Goal: Information Seeking & Learning: Learn about a topic

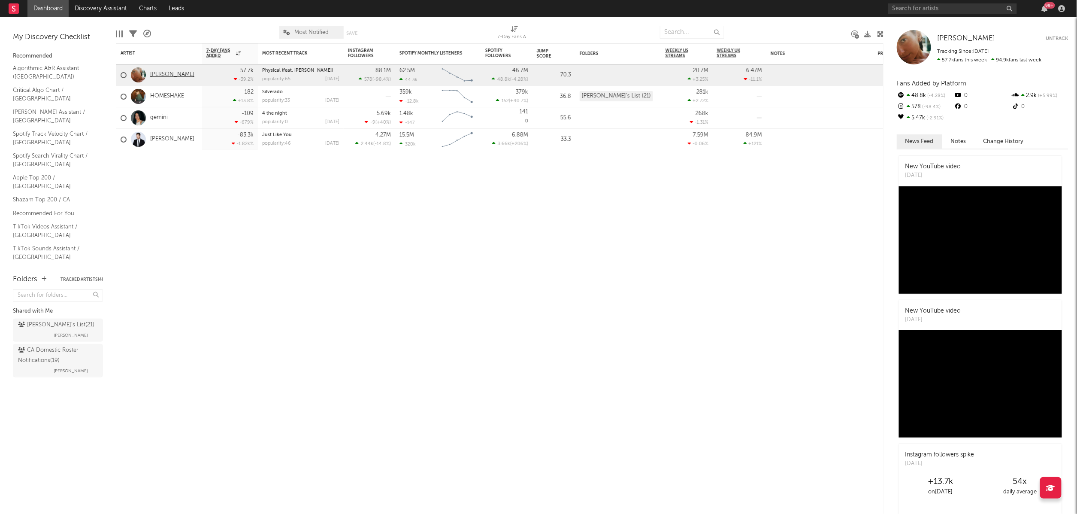
click at [167, 74] on link "[PERSON_NAME]" at bounding box center [172, 74] width 44 height 7
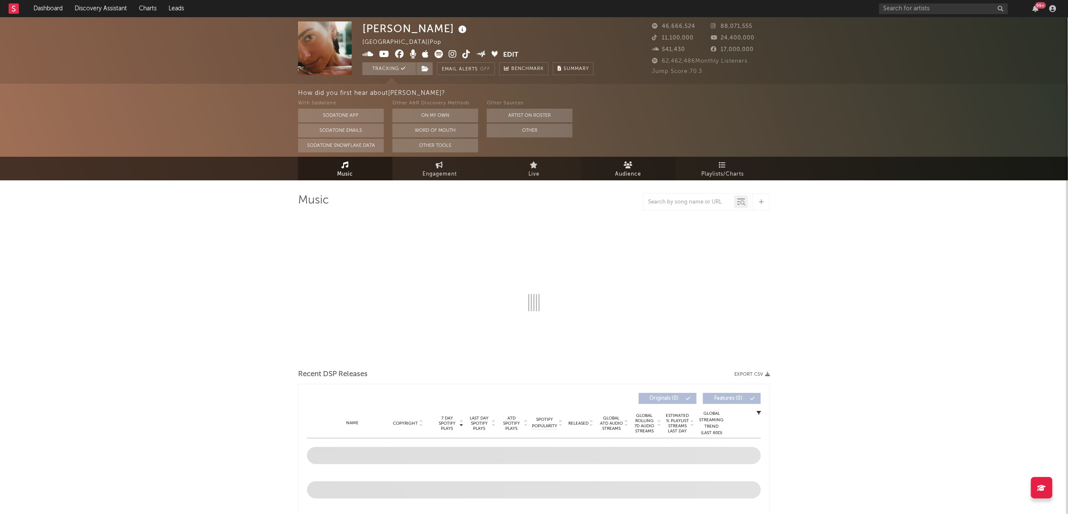
click at [640, 165] on link "Audience" at bounding box center [628, 169] width 94 height 24
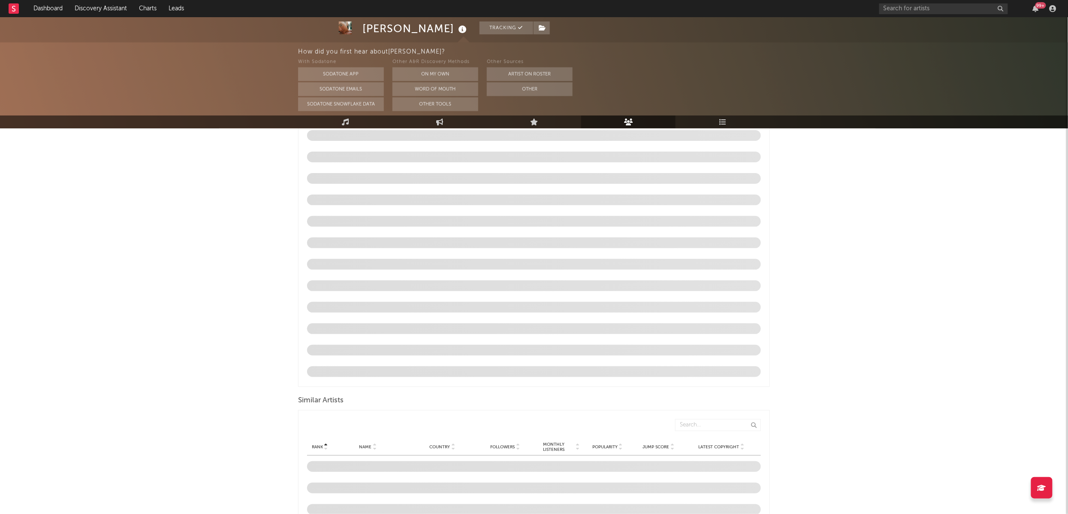
scroll to position [515, 0]
